Goal: Ask a question

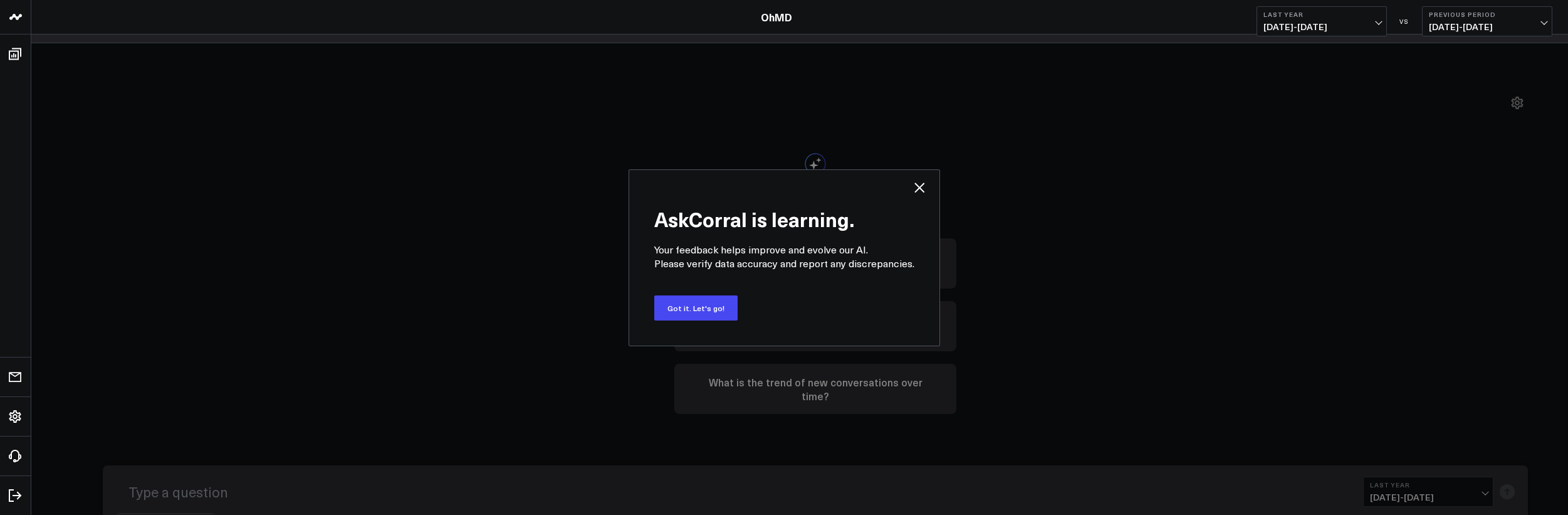
click at [920, 187] on icon at bounding box center [919, 187] width 15 height 15
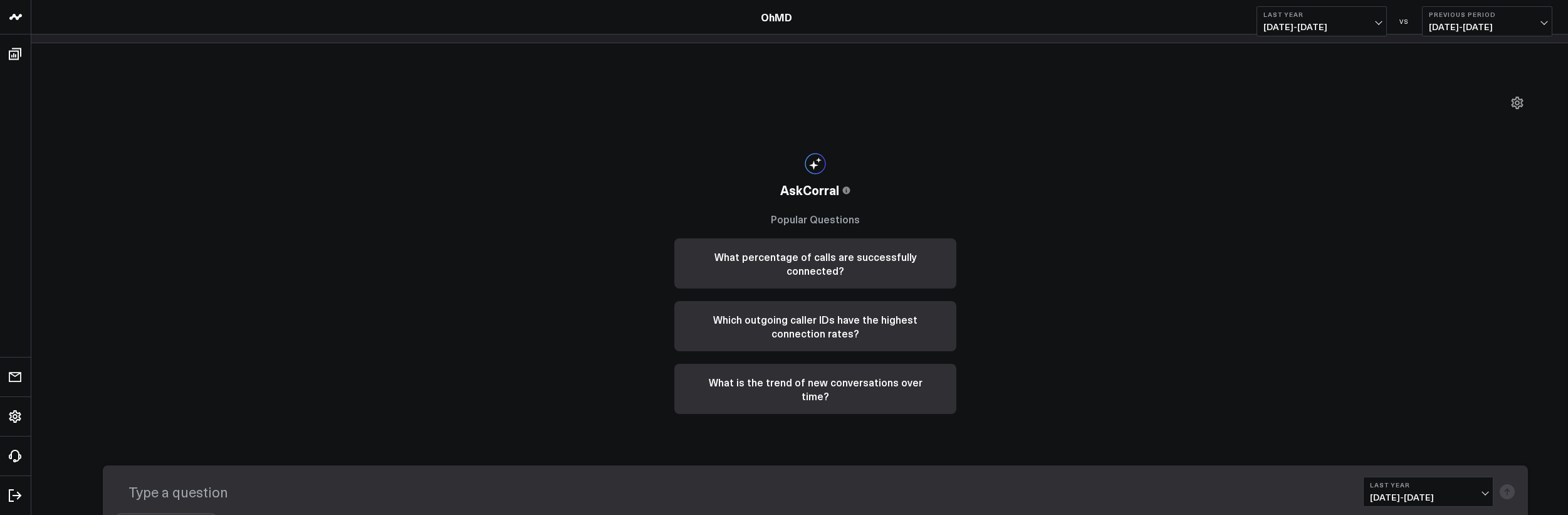
click at [229, 483] on textarea at bounding box center [737, 491] width 1241 height 32
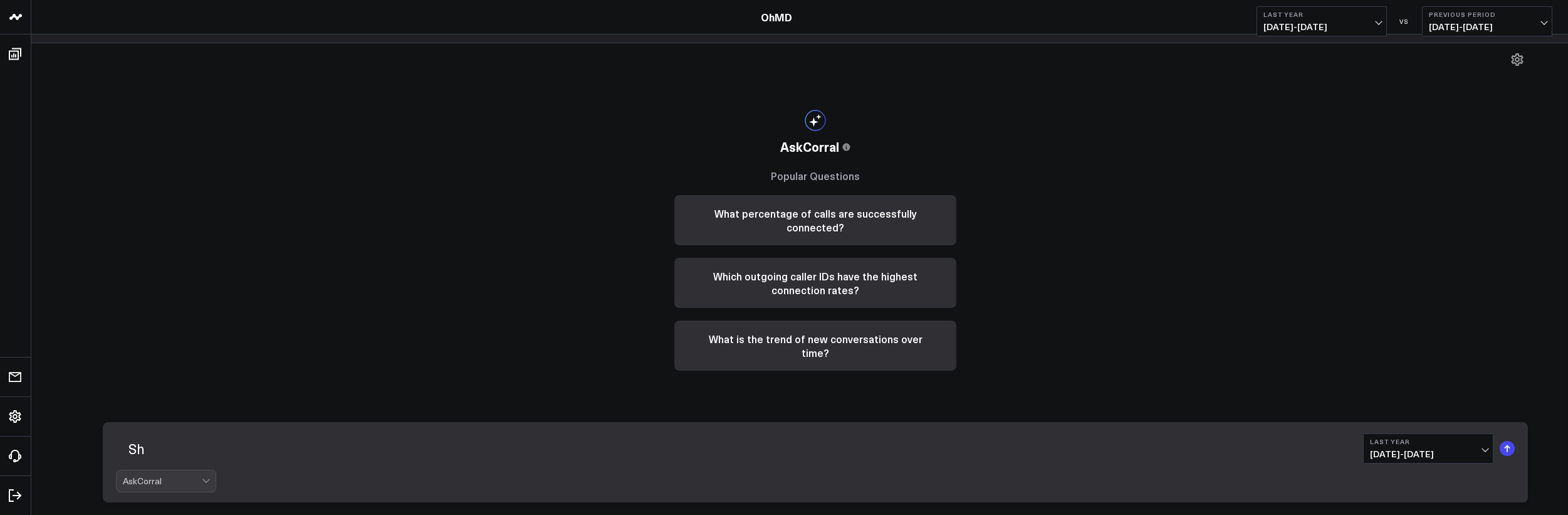
type textarea "S"
click at [315, 445] on textarea at bounding box center [737, 448] width 1241 height 32
click at [1411, 446] on button "Last Year [DATE] - [DATE]" at bounding box center [1428, 448] width 130 height 30
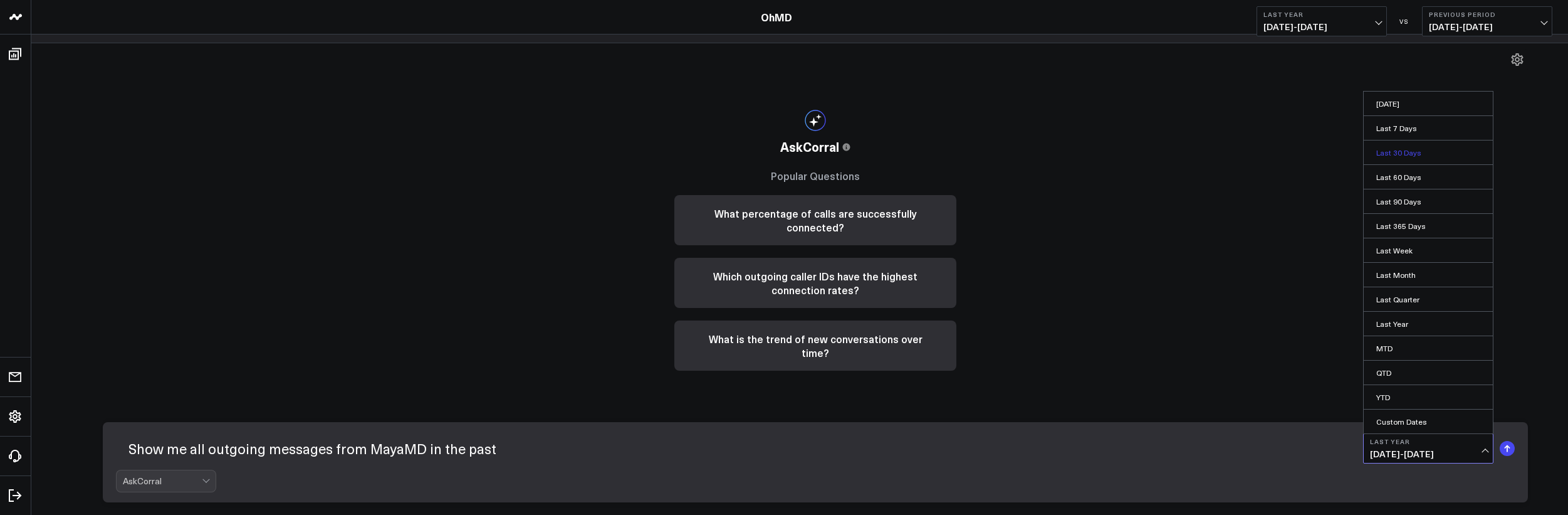
click at [1437, 153] on link "Last 30 Days" at bounding box center [1428, 152] width 129 height 24
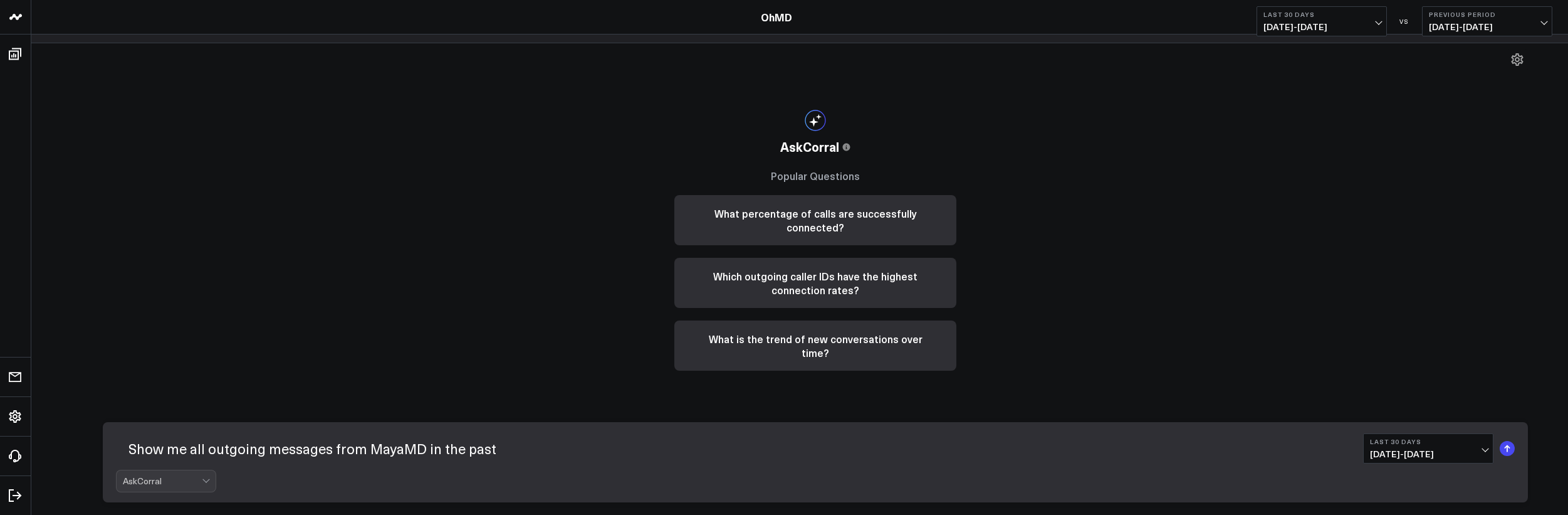
click at [468, 451] on textarea "Show me all outgoing messages from MayaMD in the past" at bounding box center [737, 448] width 1241 height 32
type textarea "Show me all outgoing messages from MayaMD in the last 30 days"
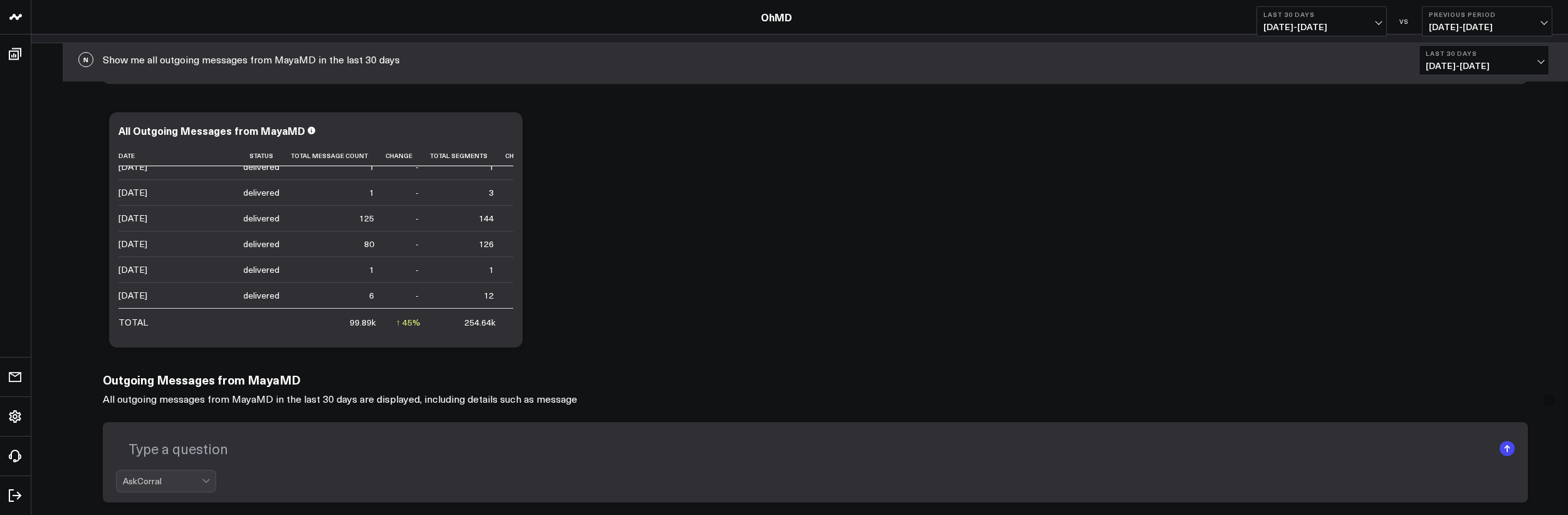
scroll to position [38, 19]
click at [195, 448] on textarea at bounding box center [804, 448] width 1378 height 32
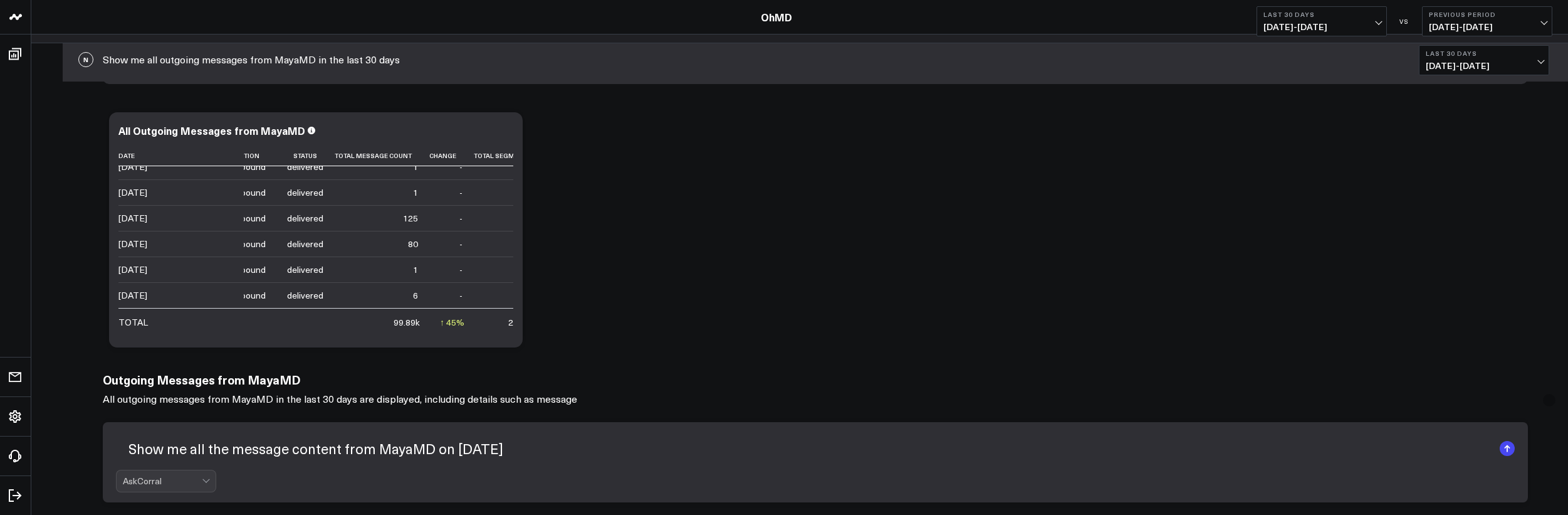
type textarea "Show me all the message content from MayaMD on [DATE]"
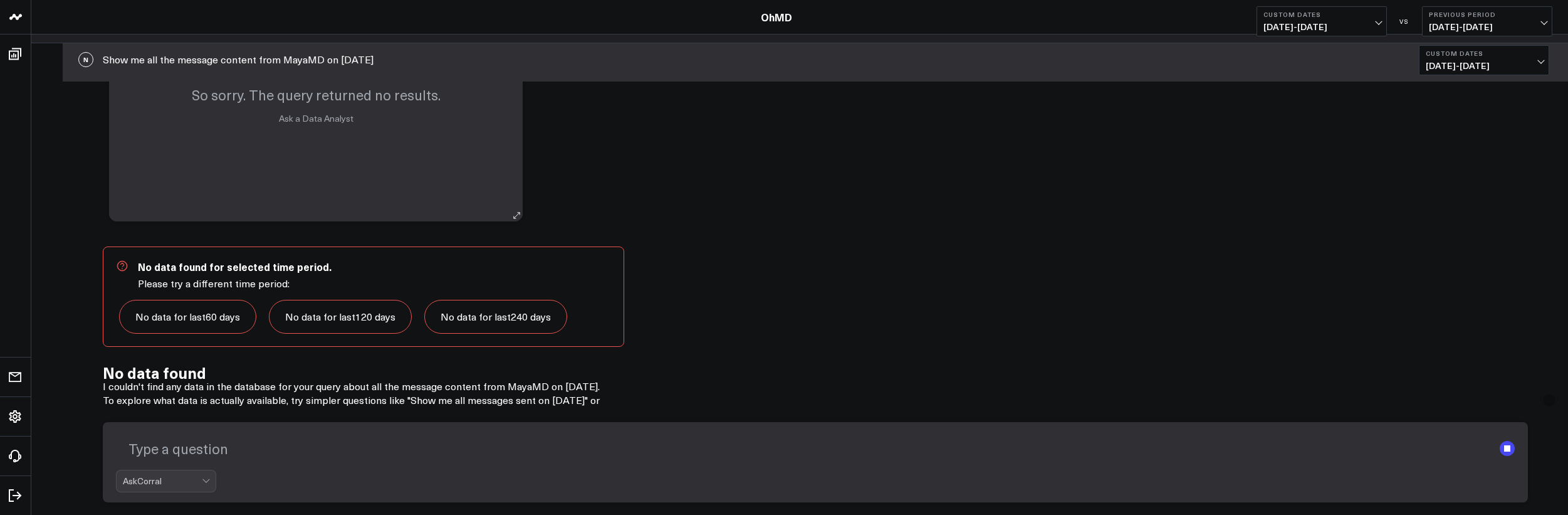
scroll to position [1610, 0]
